Goal: Use online tool/utility: Use online tool/utility

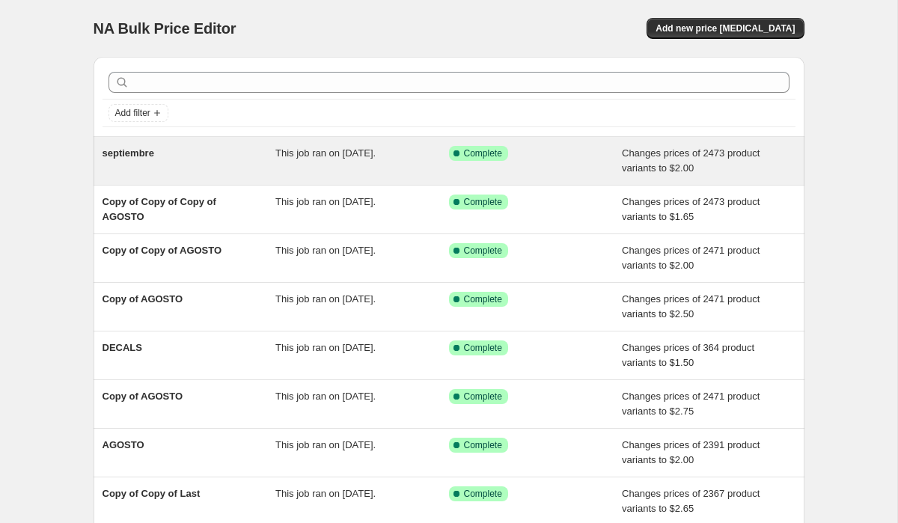
click at [338, 159] on div "This job ran on [DATE]." at bounding box center [362, 161] width 174 height 30
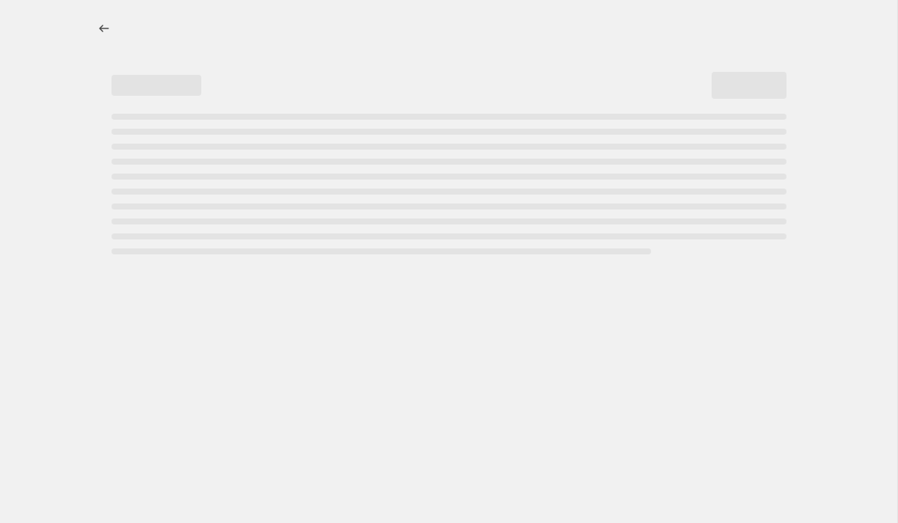
select select "to"
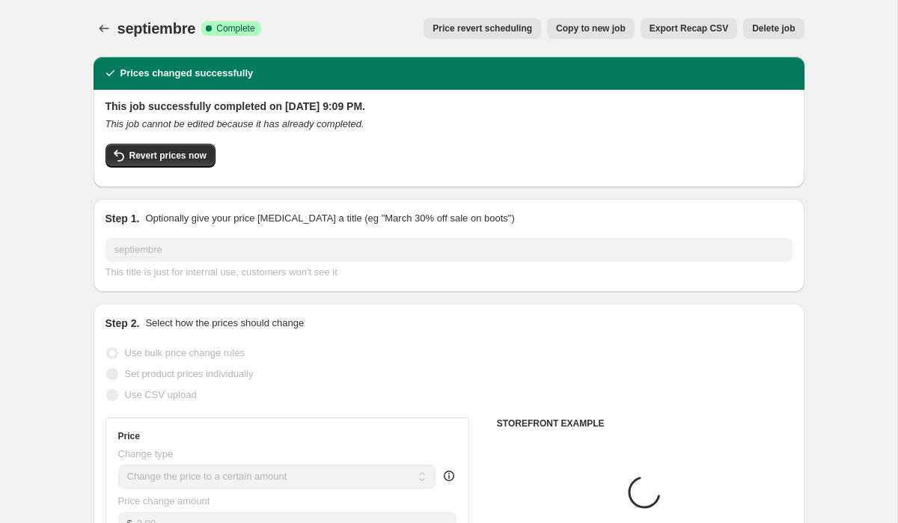
select select "collection"
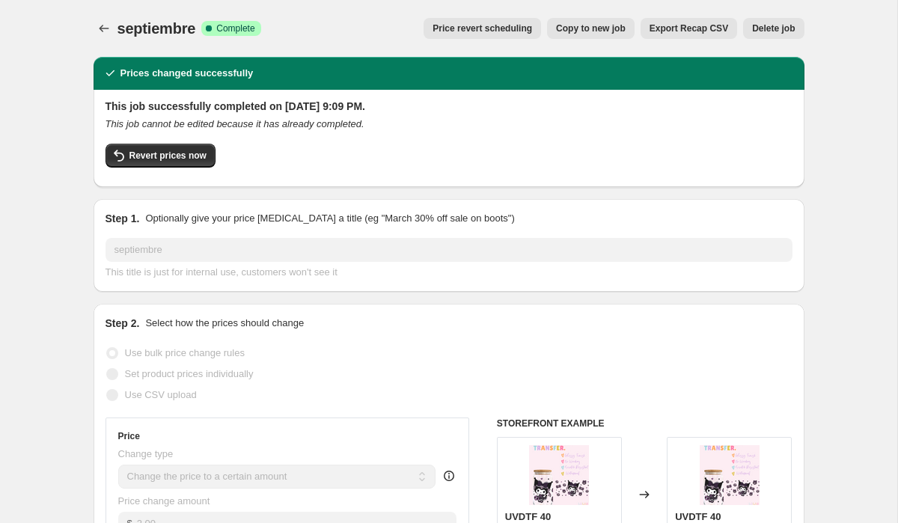
click at [585, 28] on span "Copy to new job" at bounding box center [591, 28] width 70 height 12
select select "to"
select select "collection"
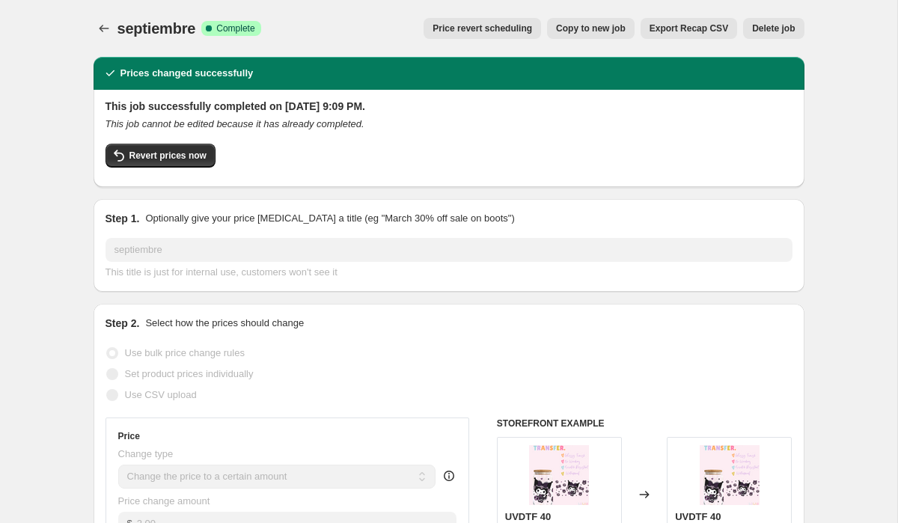
select select "collection"
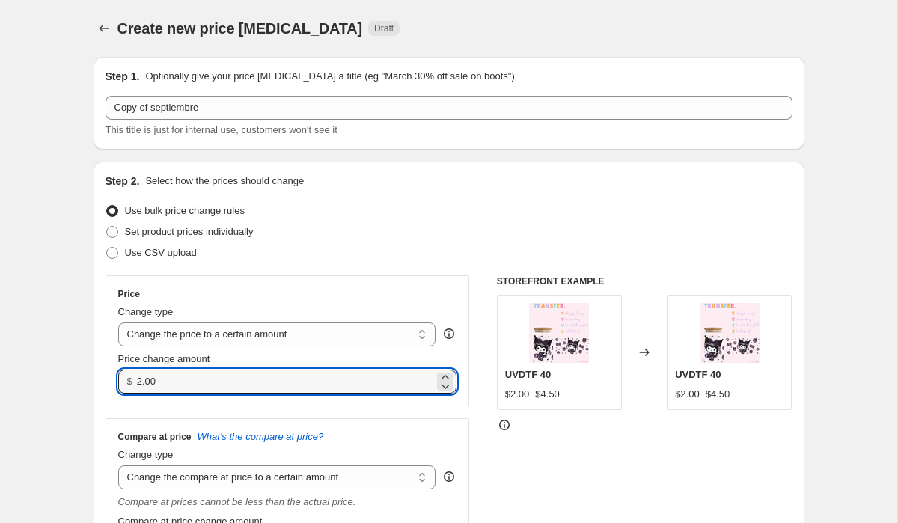
drag, startPoint x: 169, startPoint y: 383, endPoint x: 84, endPoint y: 379, distance: 85.4
type input "4"
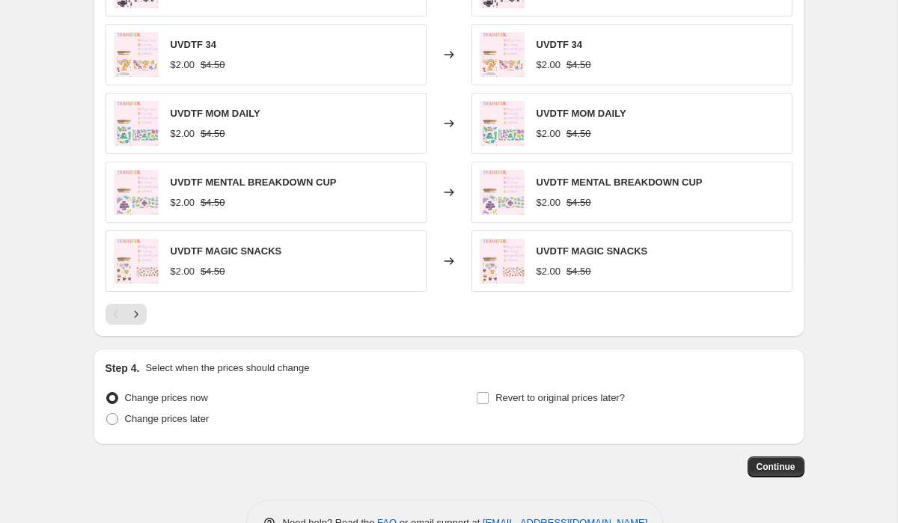
scroll to position [1167, 0]
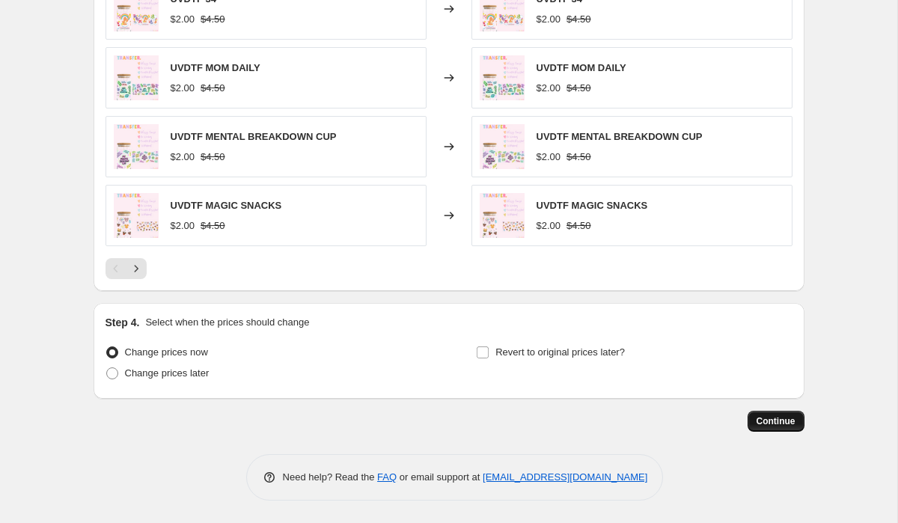
type input "2.50"
click at [768, 421] on span "Continue" at bounding box center [776, 421] width 39 height 12
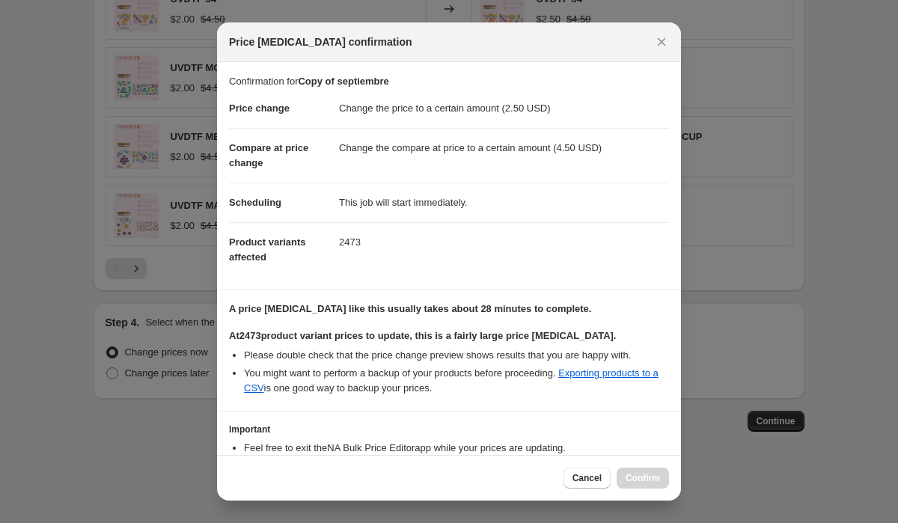
scroll to position [97, 0]
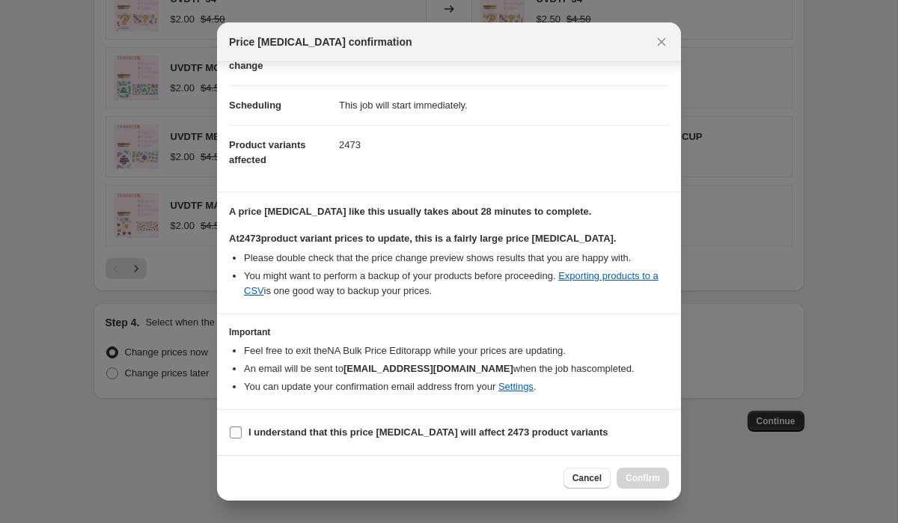
click at [234, 433] on input "I understand that this price [MEDICAL_DATA] will affect 2473 product variants" at bounding box center [236, 433] width 12 height 12
checkbox input "true"
click at [636, 486] on button "Confirm" at bounding box center [643, 478] width 52 height 21
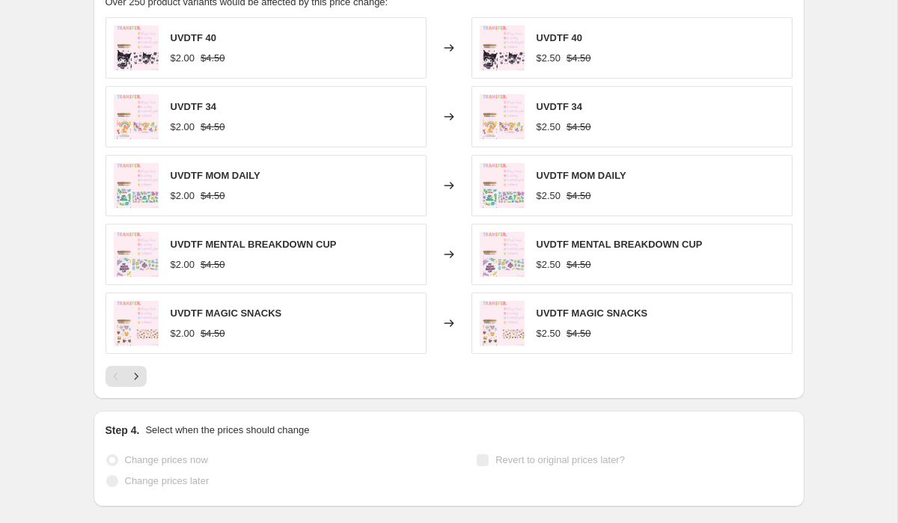
scroll to position [1206, 0]
